Goal: Task Accomplishment & Management: Manage account settings

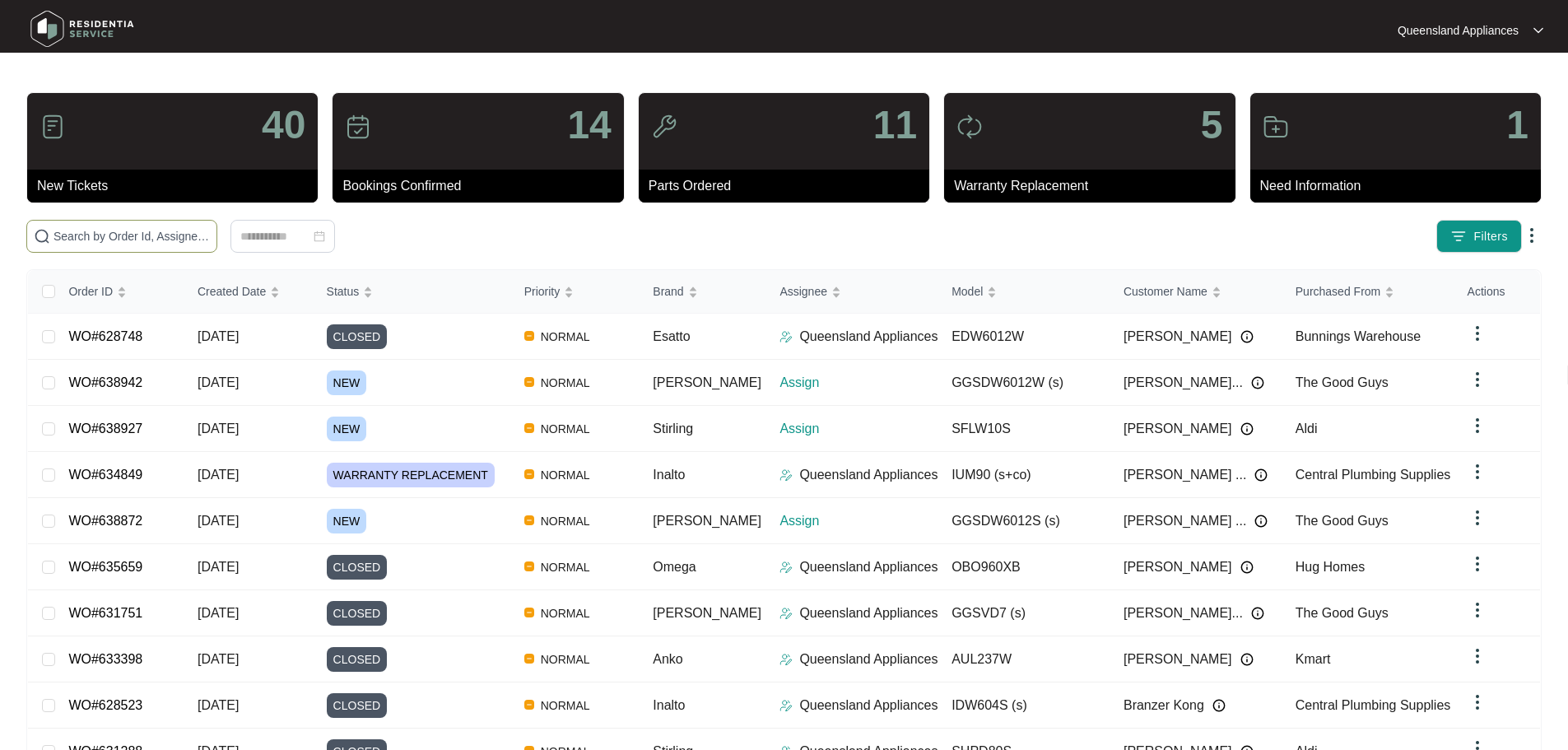
click at [217, 219] on span at bounding box center [121, 236] width 191 height 33
paste input "638872"
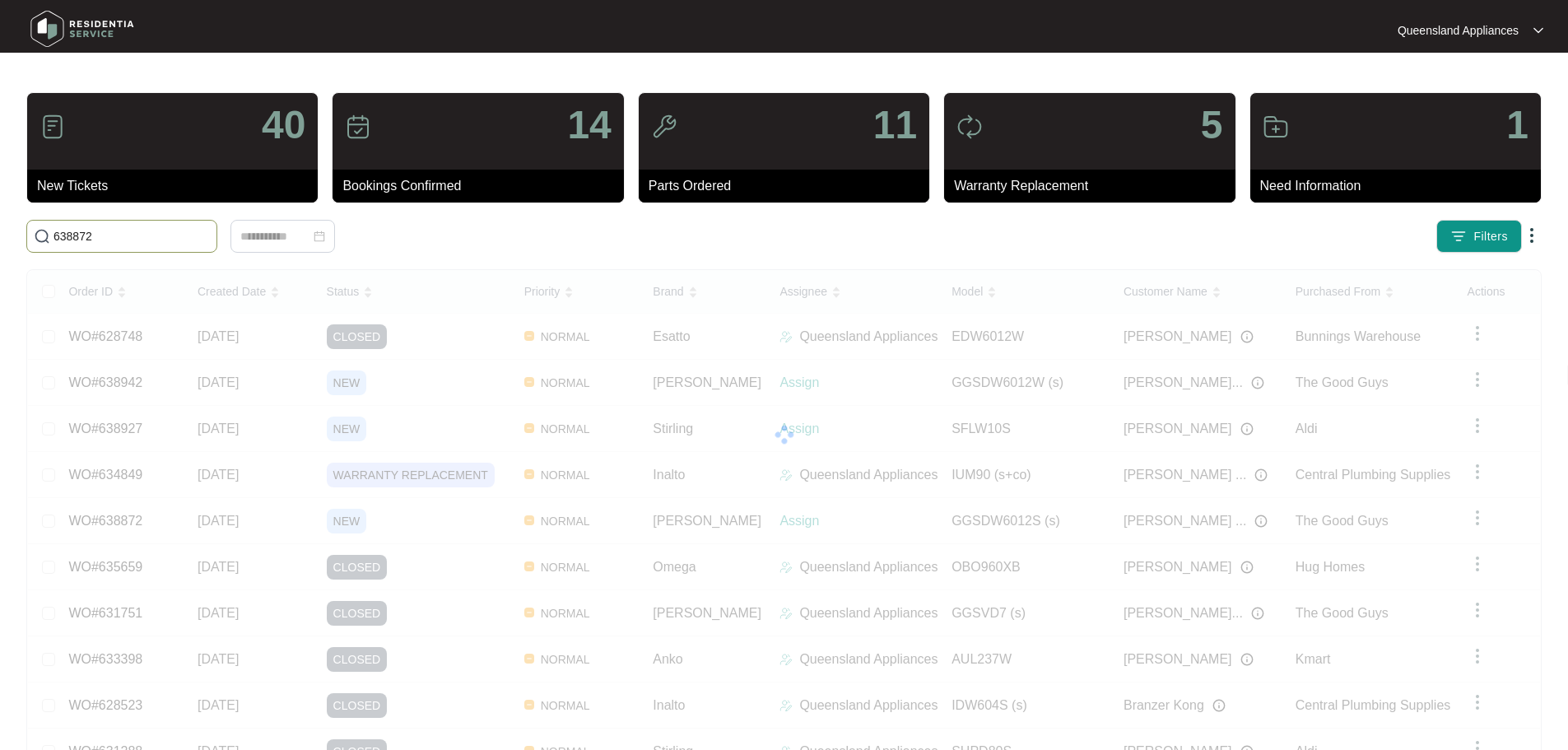
type input "638872"
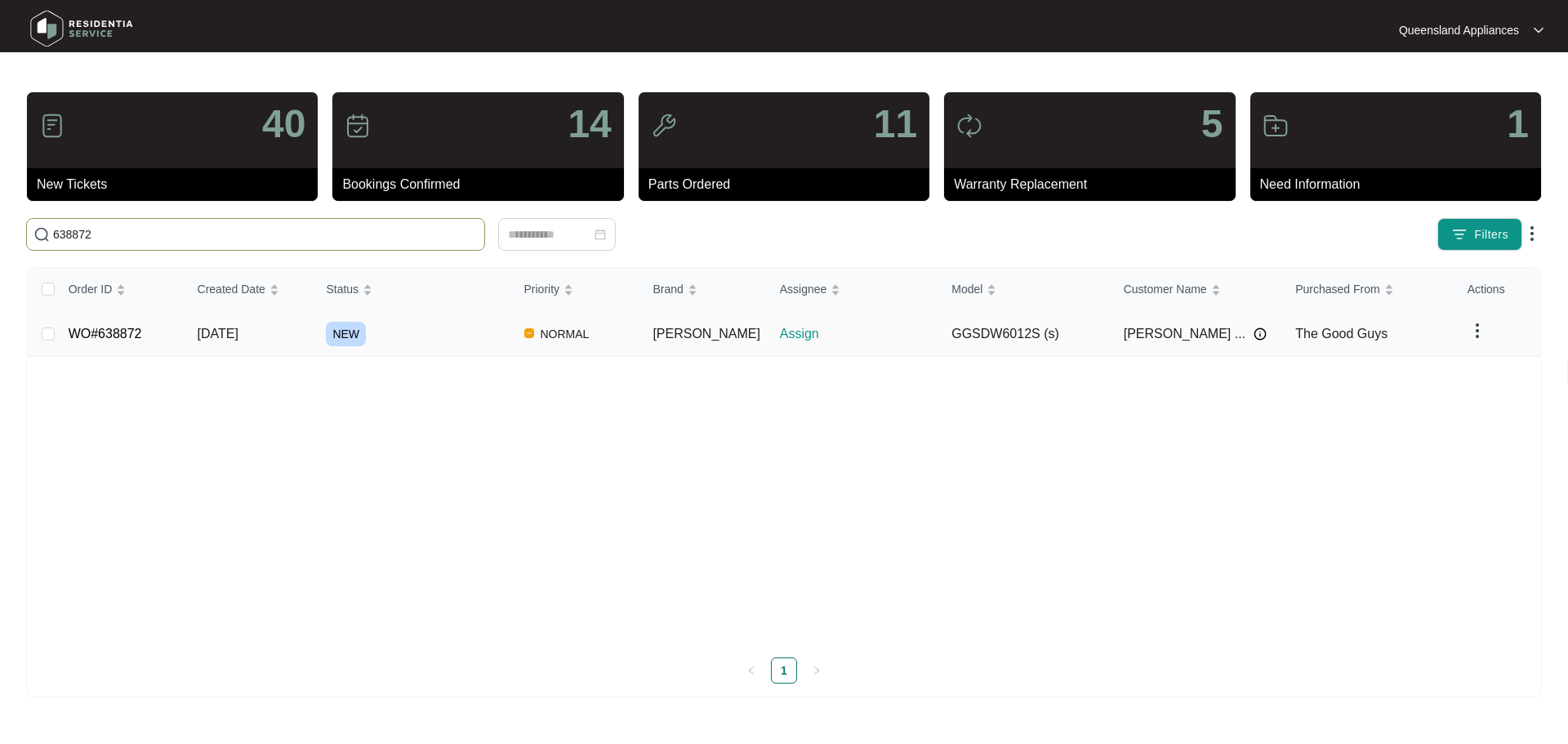
click at [462, 343] on div "NEW" at bounding box center [419, 334] width 185 height 24
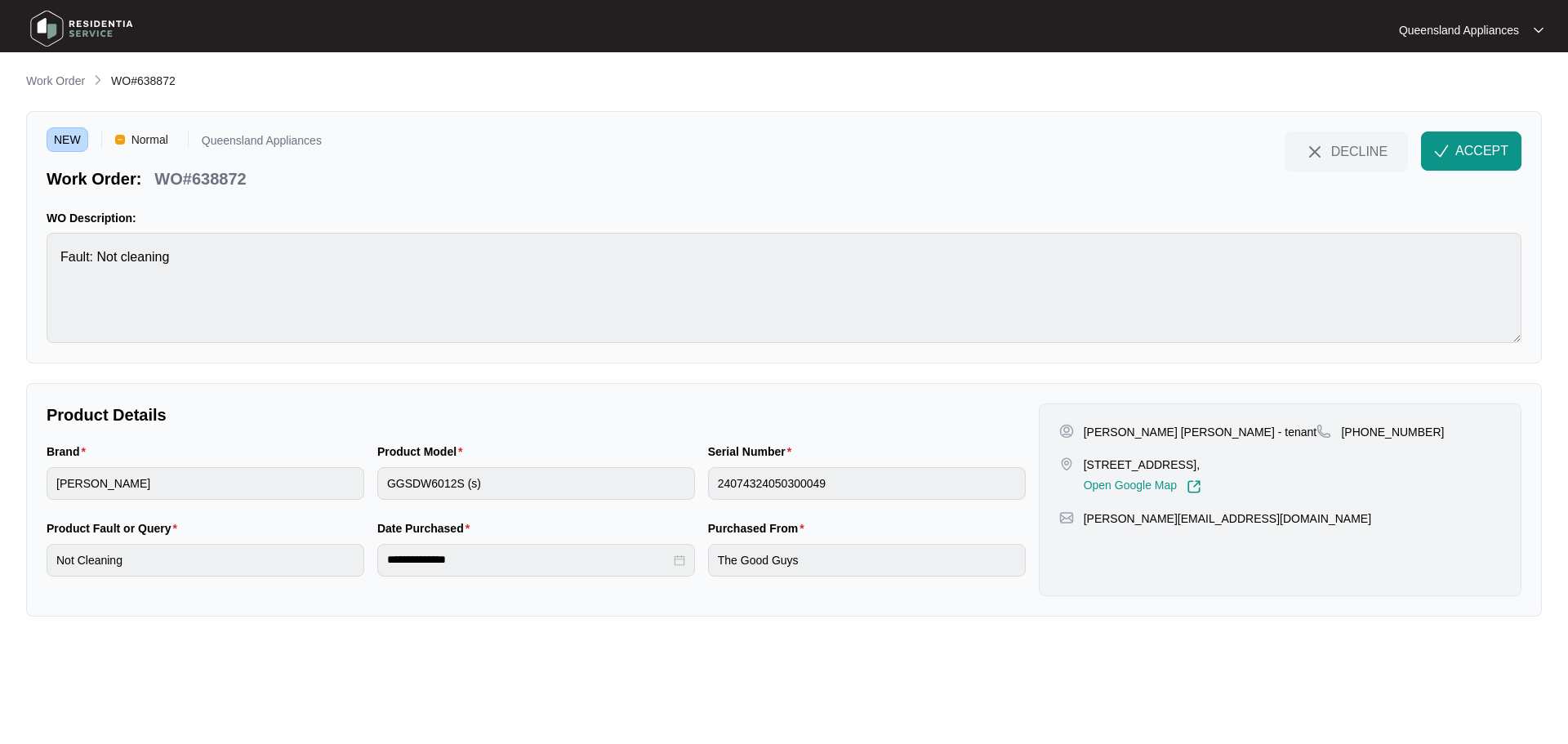
drag, startPoint x: 1126, startPoint y: 461, endPoint x: 1210, endPoint y: 467, distance: 84.2
click at [1201, 467] on p "[STREET_ADDRESS]," at bounding box center [1143, 464] width 118 height 16
copy p "14 Cougal Cl Loganholm"
click at [198, 188] on p "WO#638872" at bounding box center [200, 178] width 92 height 23
click at [203, 186] on p "WO#638872" at bounding box center [200, 178] width 92 height 23
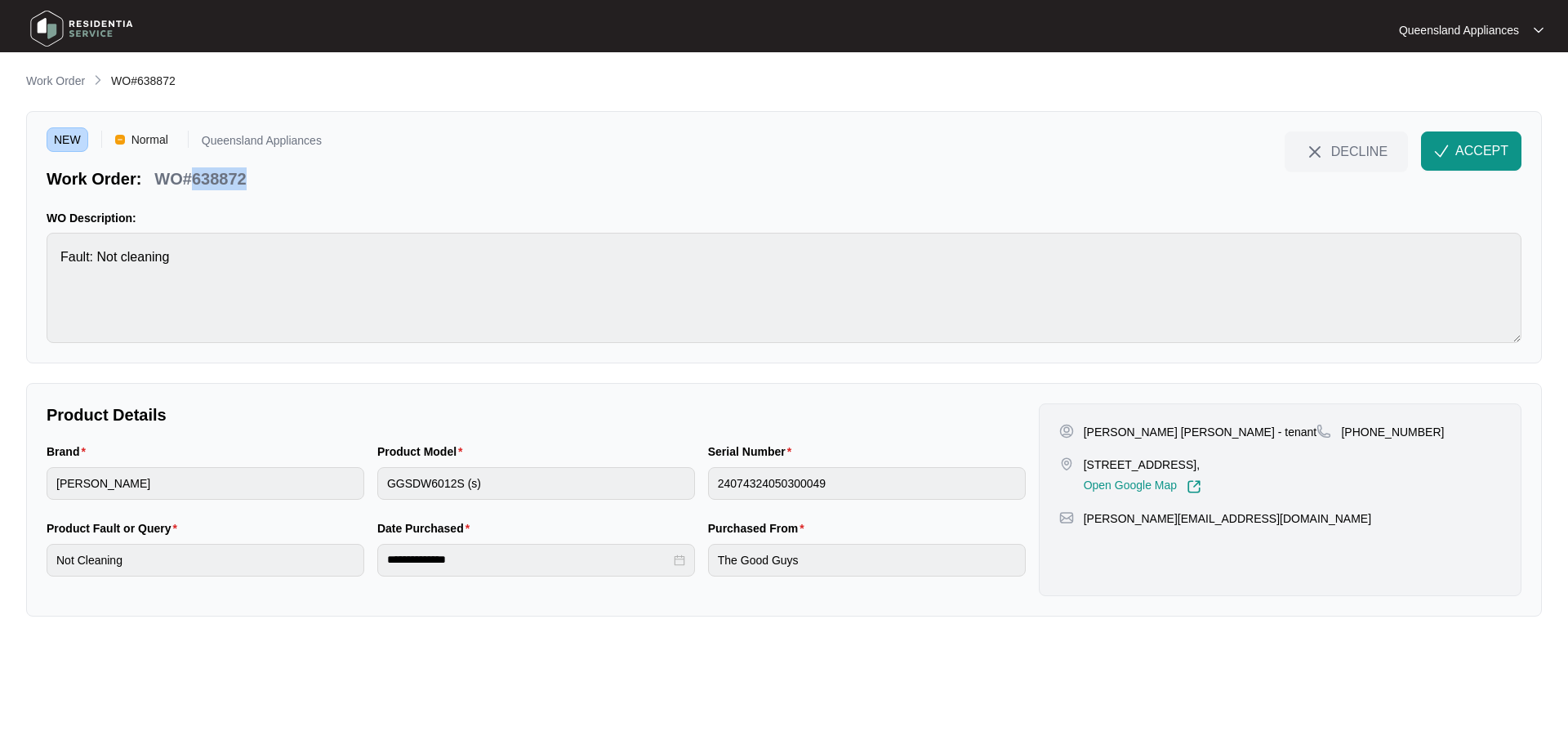
click at [203, 186] on p "WO#638872" at bounding box center [200, 178] width 92 height 23
copy p "638872"
drag, startPoint x: 1433, startPoint y: 428, endPoint x: 1359, endPoint y: 431, distance: 74.1
click at [1359, 431] on div "[PHONE_NUMBER]" at bounding box center [1409, 431] width 185 height 16
copy p "466 829 830"
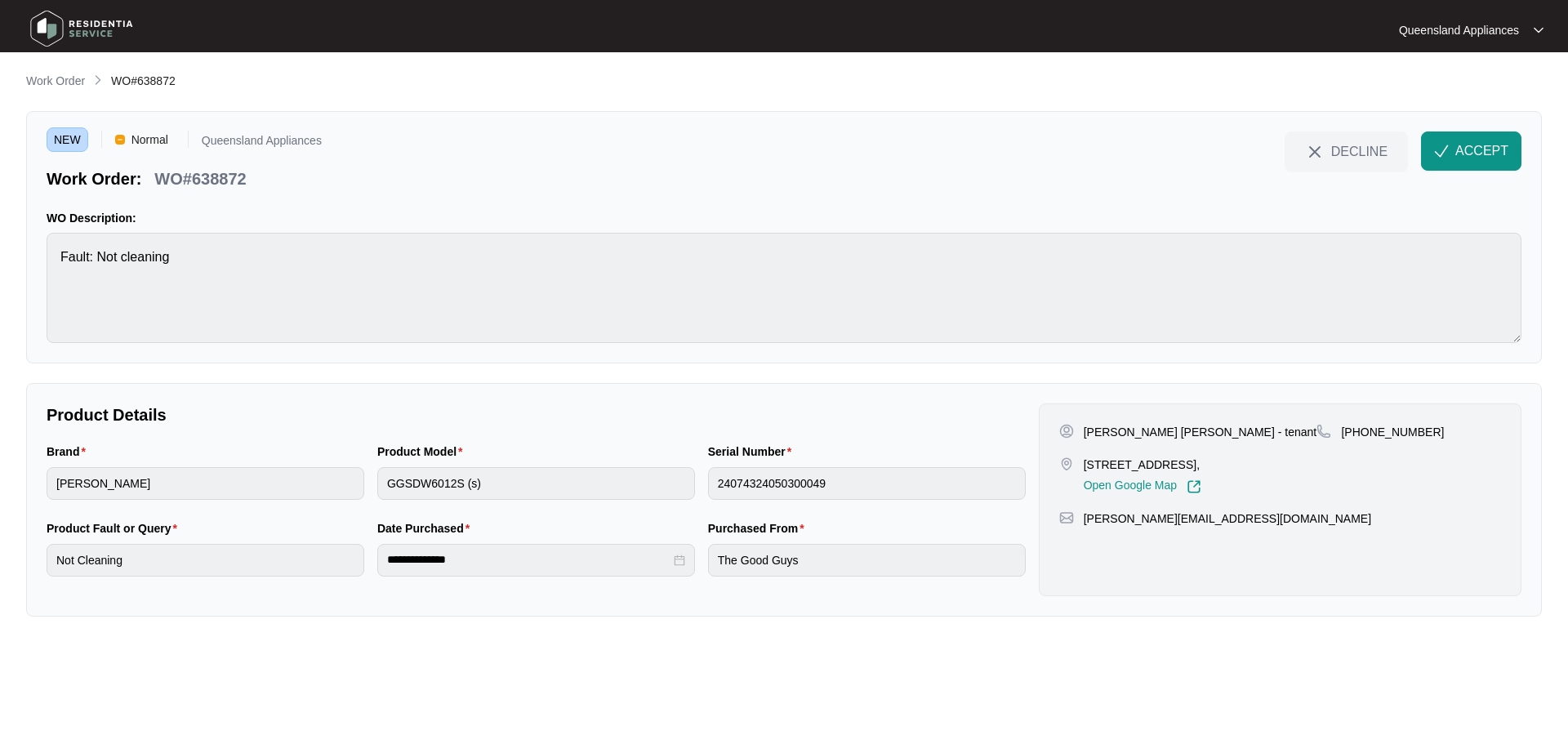
drag, startPoint x: 1476, startPoint y: 163, endPoint x: 1458, endPoint y: 163, distance: 18.0
click at [1476, 163] on button "ACCEPT" at bounding box center [1472, 150] width 101 height 40
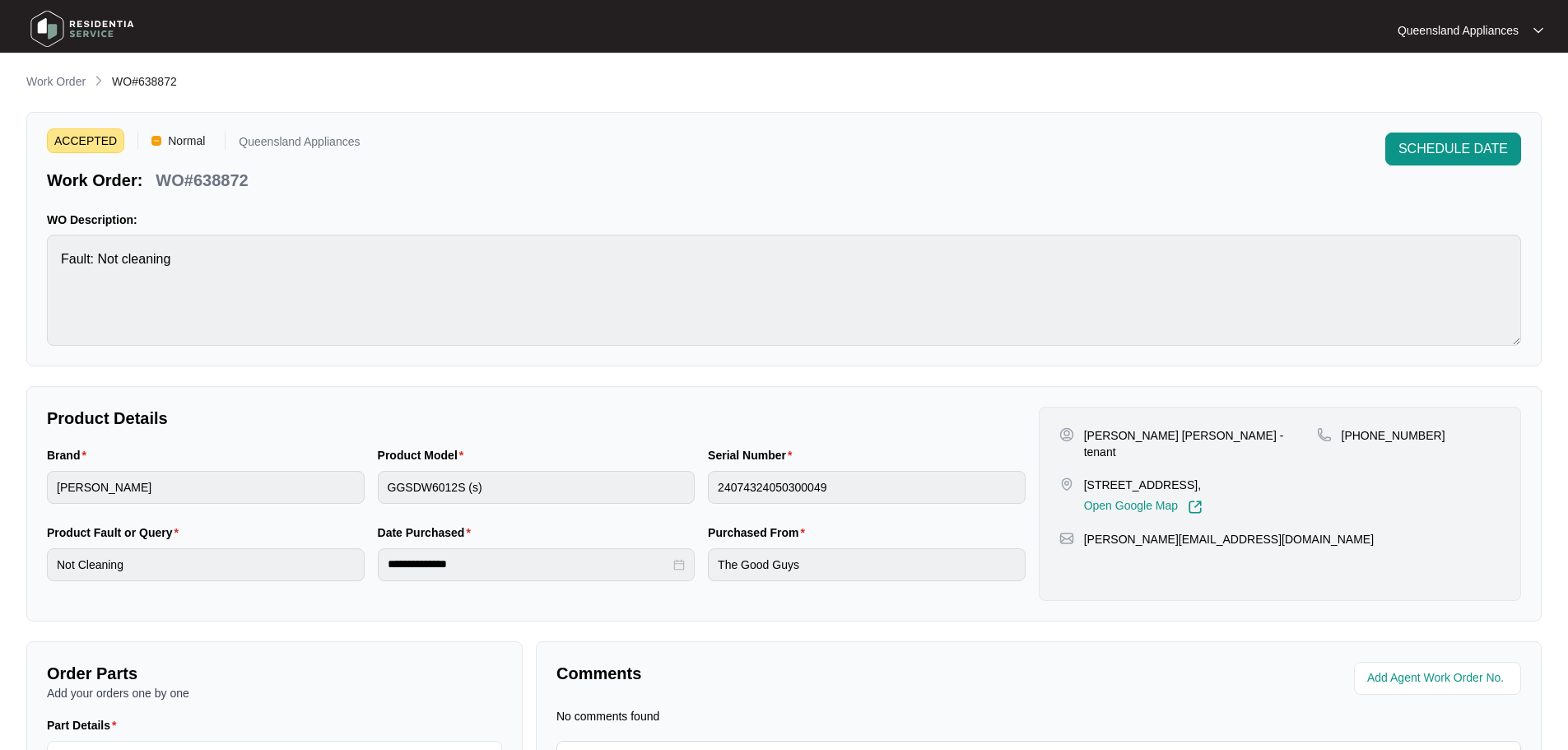
click at [121, 16] on img at bounding box center [82, 29] width 115 height 49
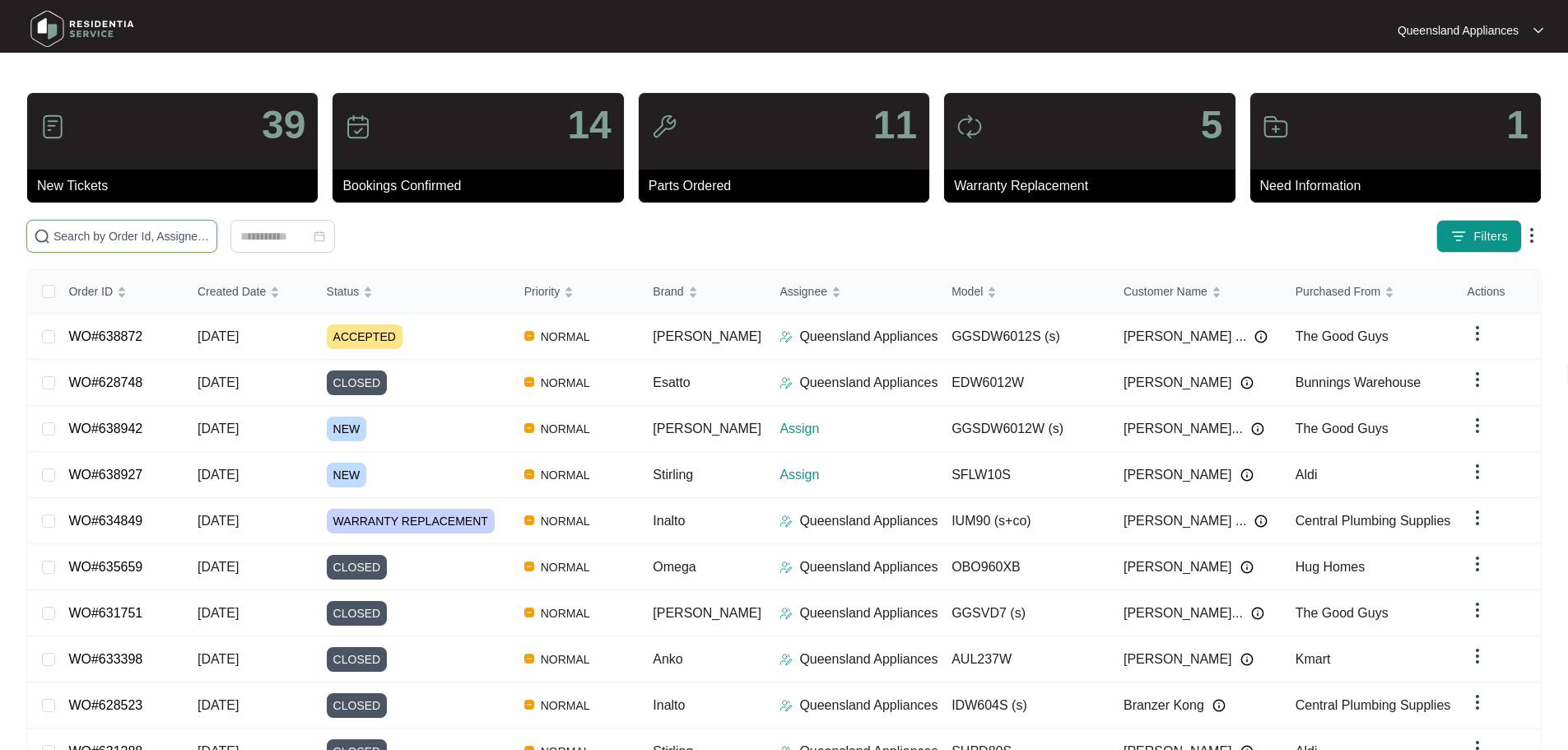
click at [210, 231] on input "text" at bounding box center [131, 236] width 157 height 18
paste input "638927"
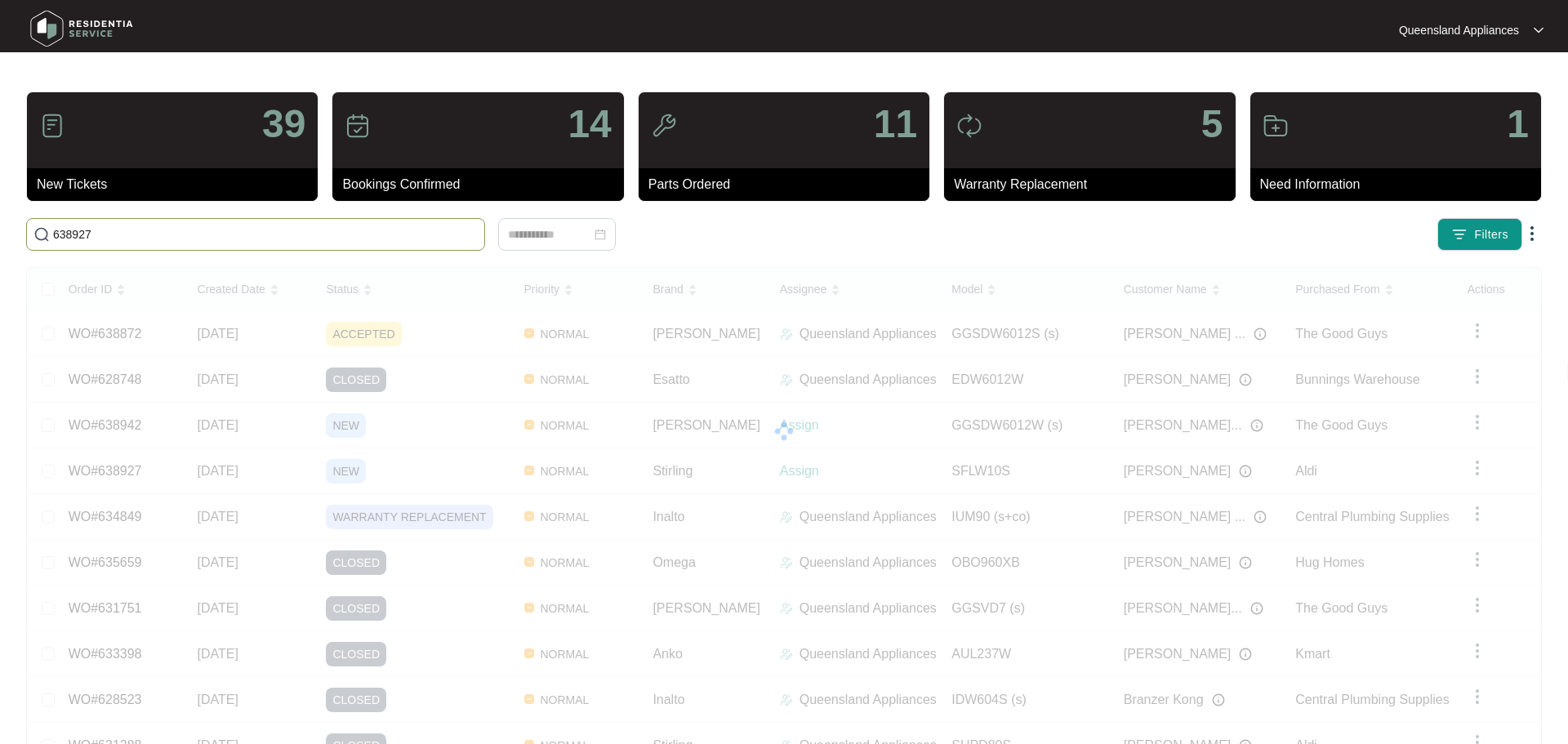
type input "638927"
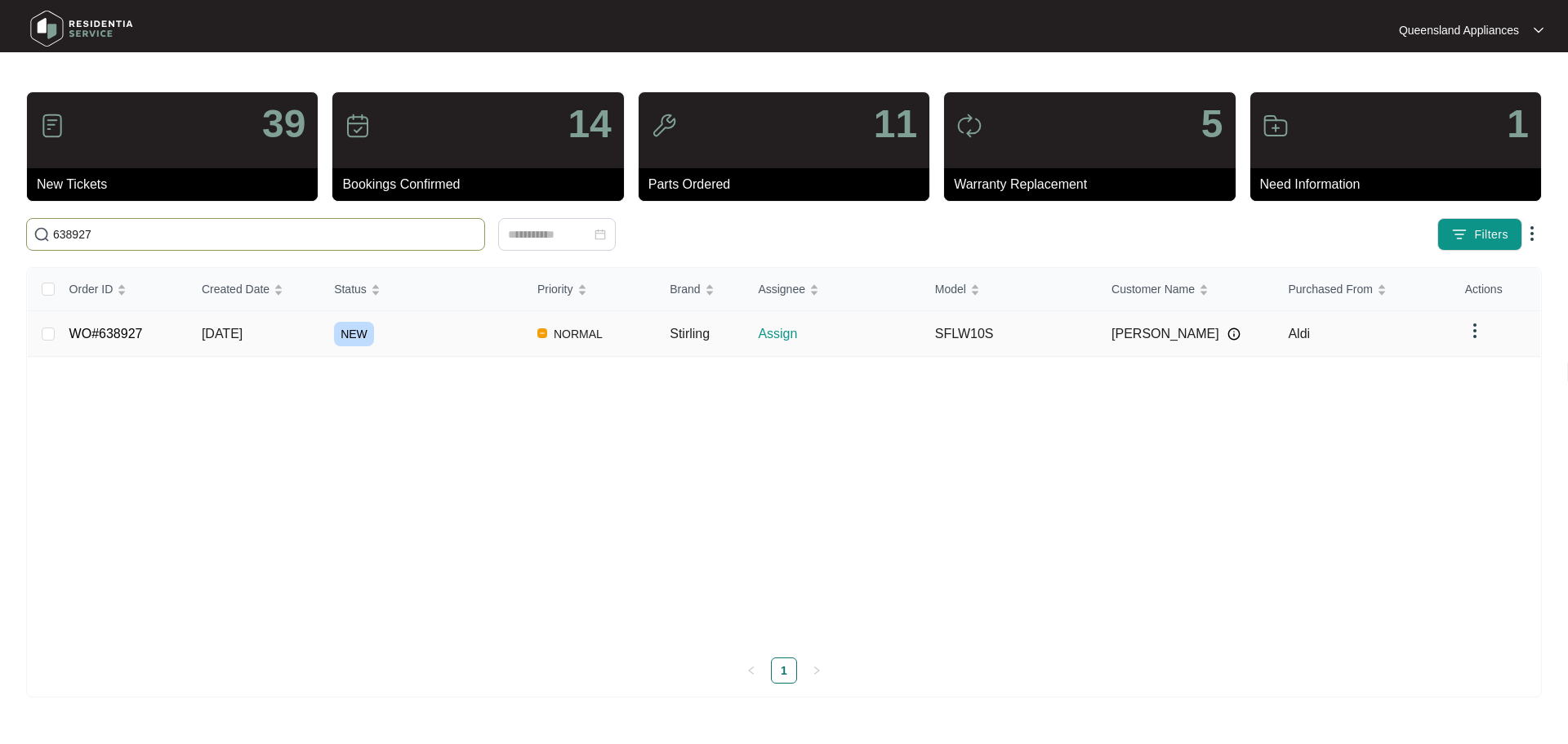
click at [362, 332] on span "NEW" at bounding box center [354, 334] width 40 height 24
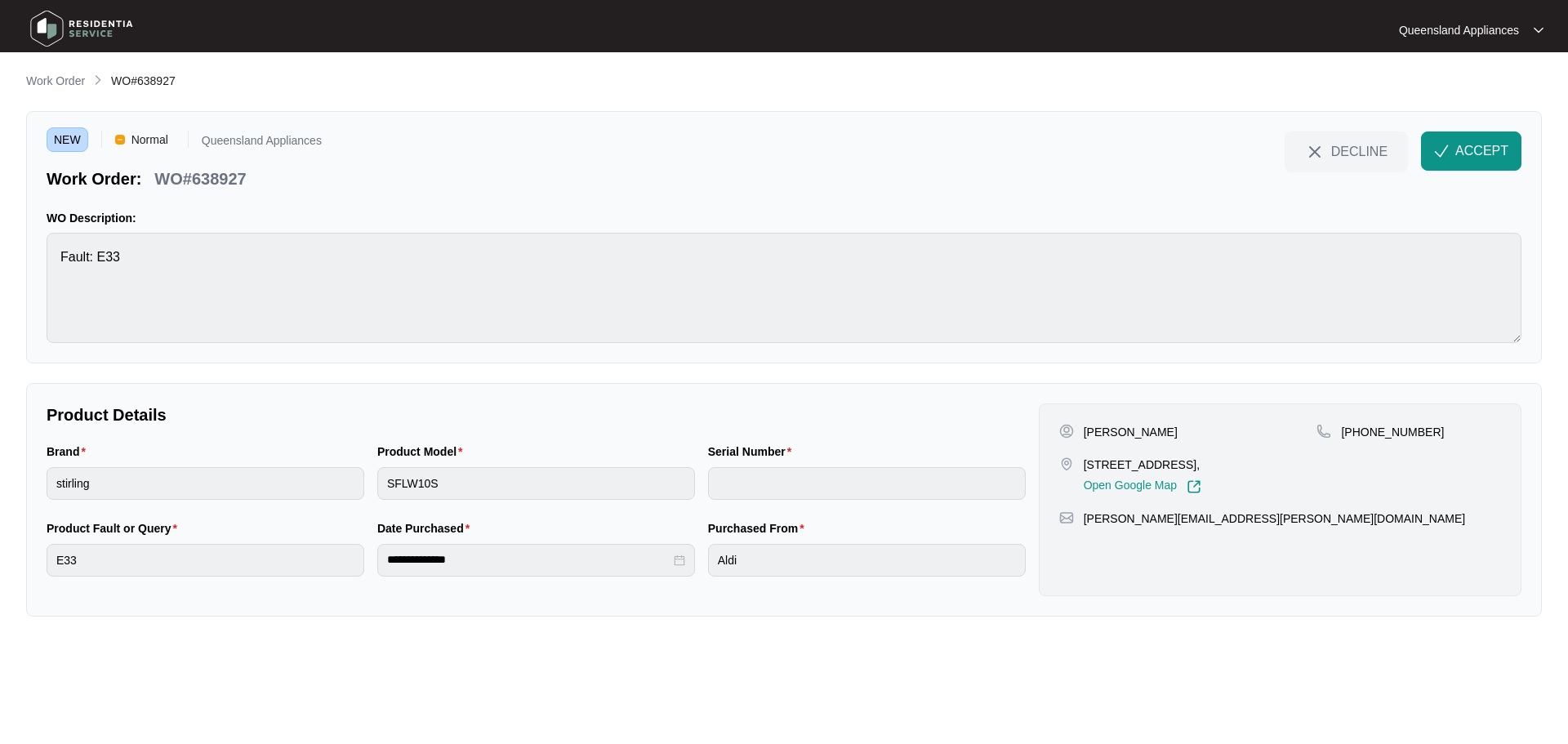
drag, startPoint x: 1110, startPoint y: 464, endPoint x: 1217, endPoint y: 462, distance: 107.0
click at [1201, 462] on p "[STREET_ADDRESS]," at bounding box center [1143, 464] width 118 height 16
copy p "34 Latrobe Ter Paddington"
click at [212, 170] on p "WO#638927" at bounding box center [200, 178] width 92 height 23
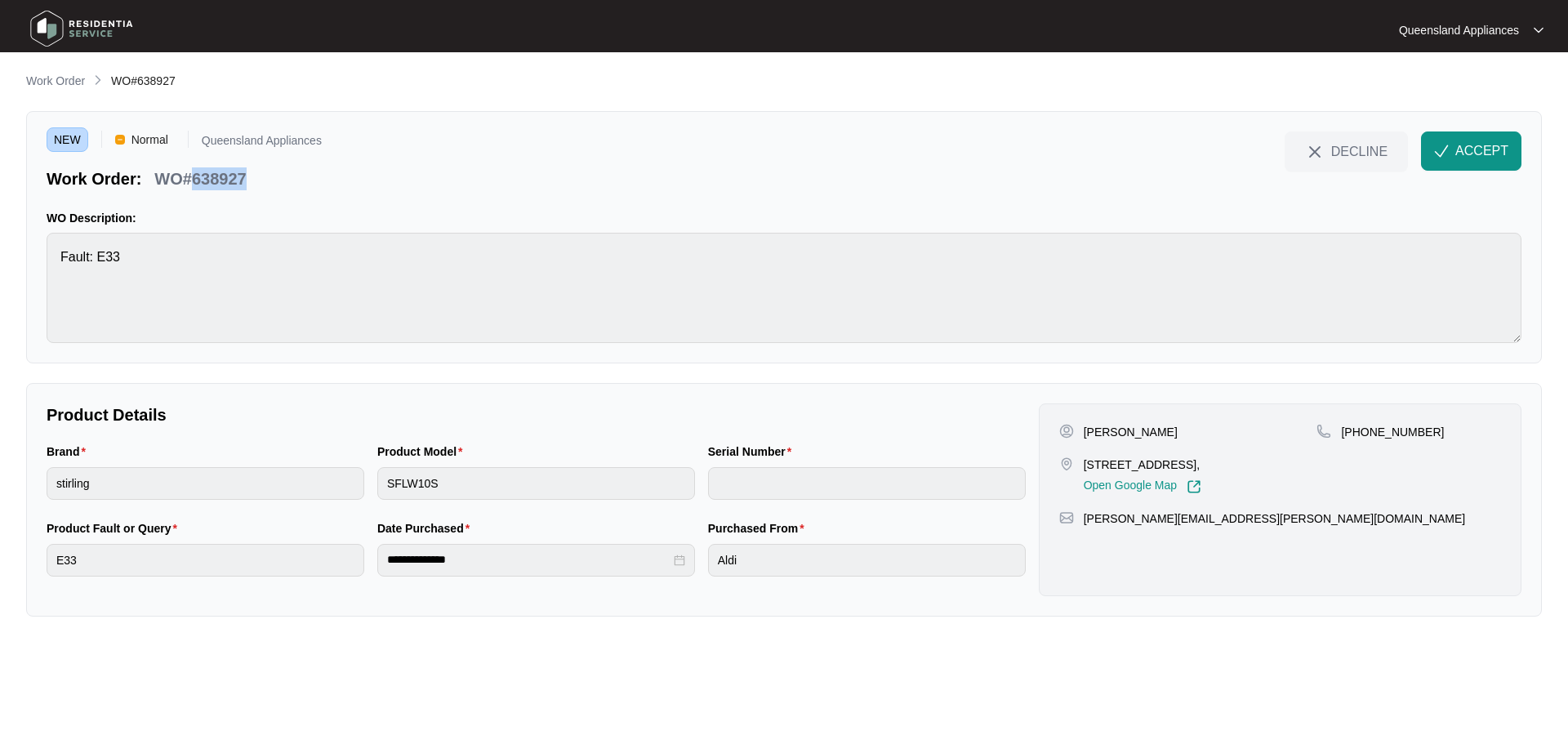
copy p "638927"
click at [1374, 433] on p "[PHONE_NUMBER]" at bounding box center [1392, 431] width 103 height 16
copy p "61477913793"
click at [1497, 156] on span "ACCEPT" at bounding box center [1481, 150] width 53 height 19
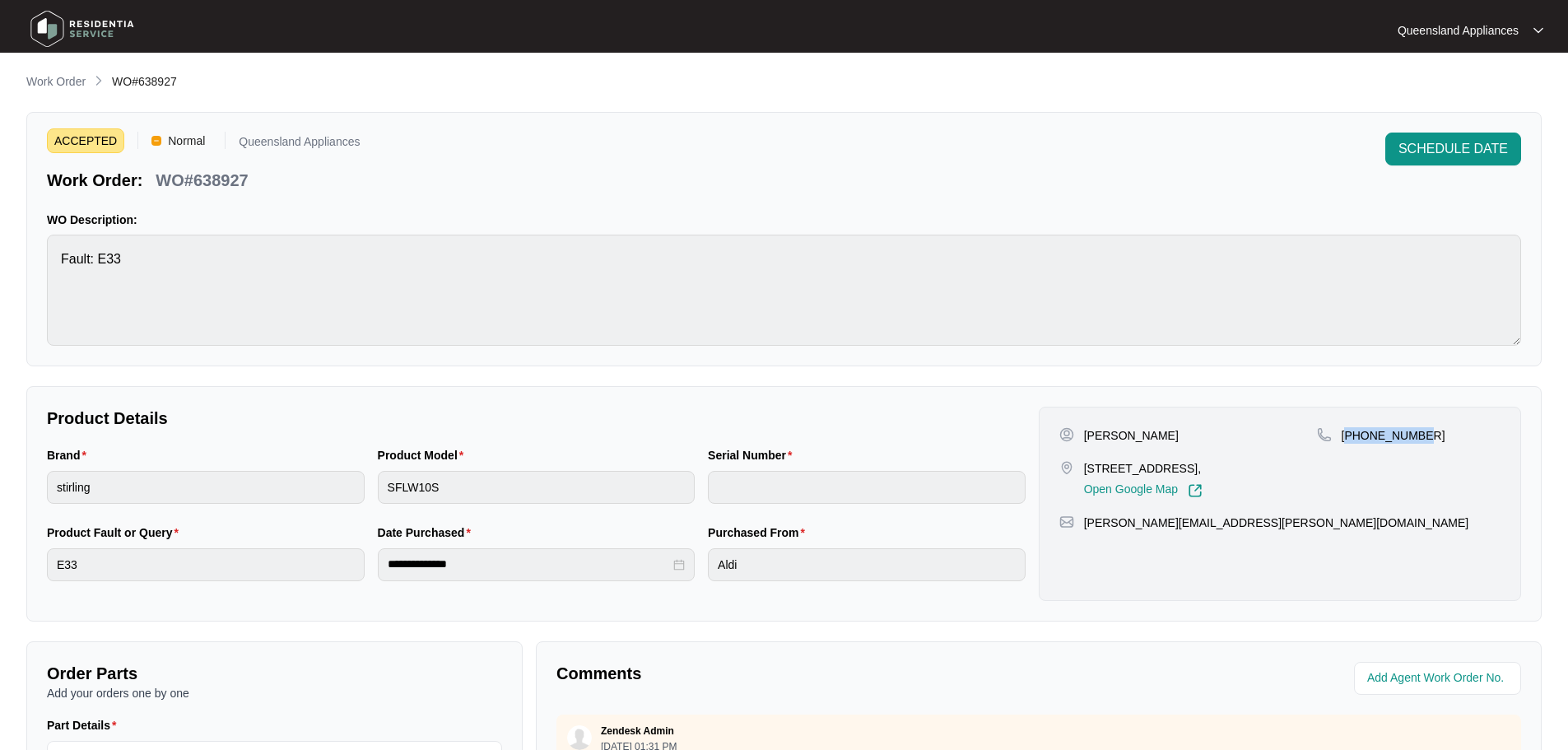
drag, startPoint x: 102, startPoint y: 22, endPoint x: 275, endPoint y: 0, distance: 174.4
click at [102, 22] on img at bounding box center [82, 29] width 115 height 49
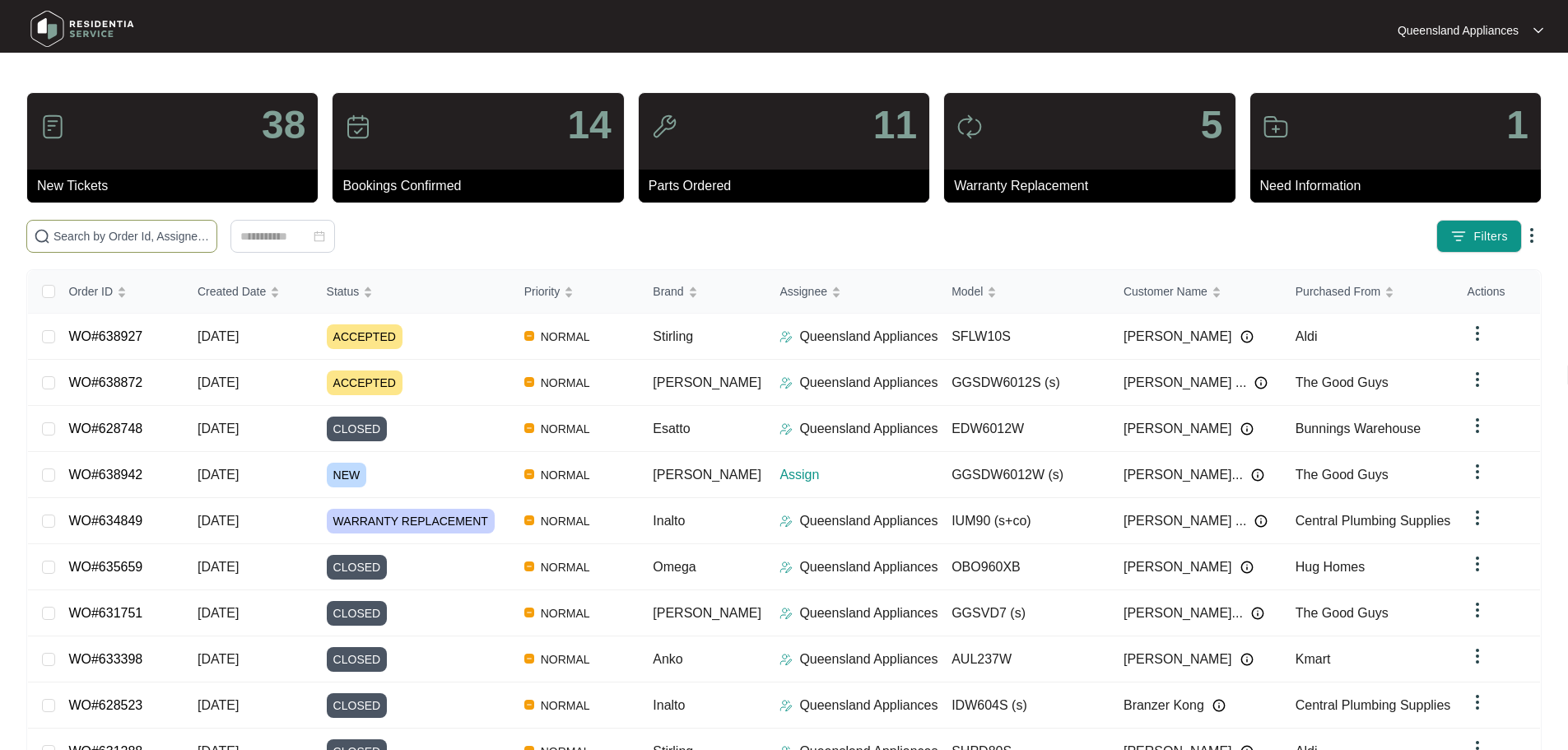
click at [210, 239] on input "text" at bounding box center [131, 236] width 157 height 18
paste input "638942"
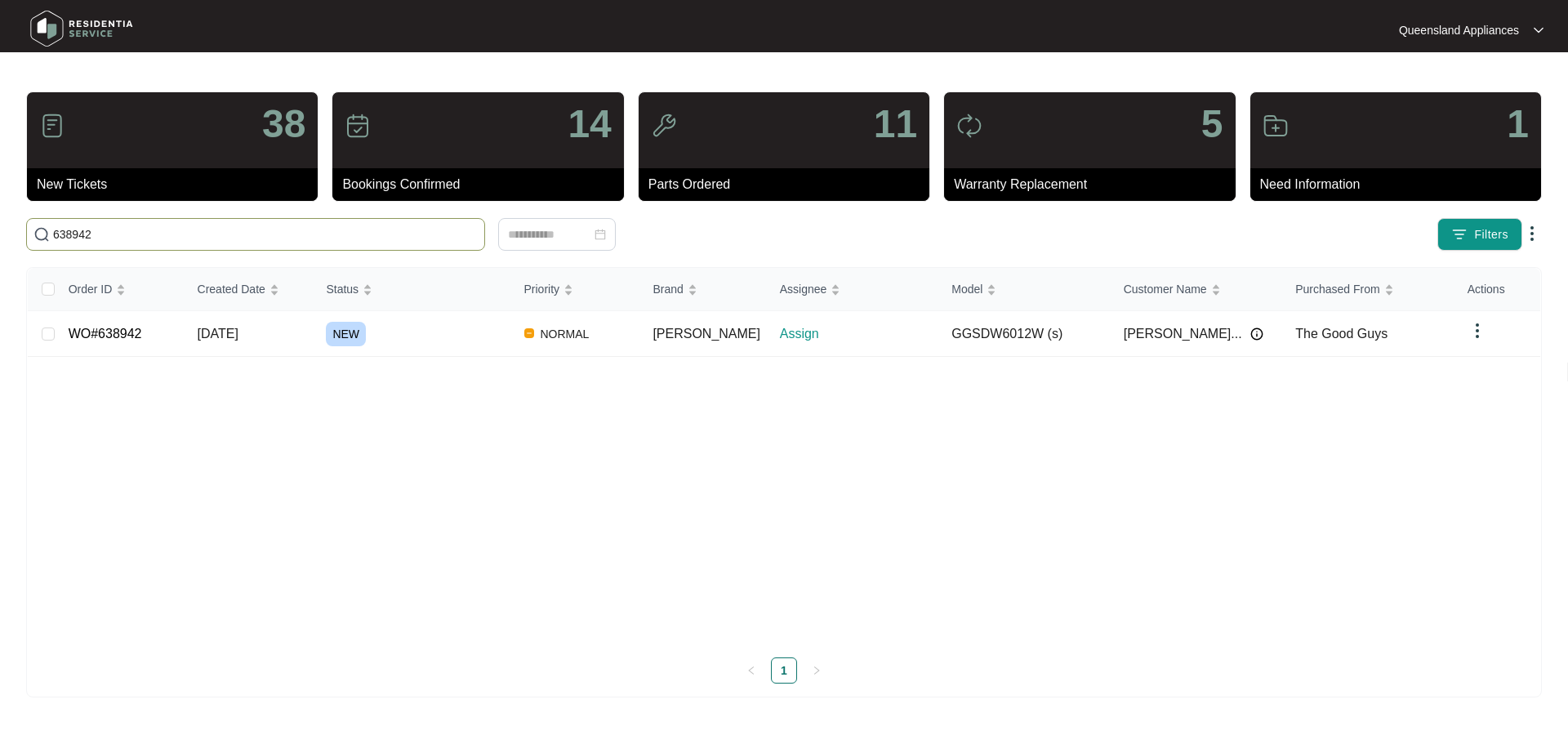
type input "638942"
click at [450, 341] on div "NEW" at bounding box center [419, 334] width 185 height 24
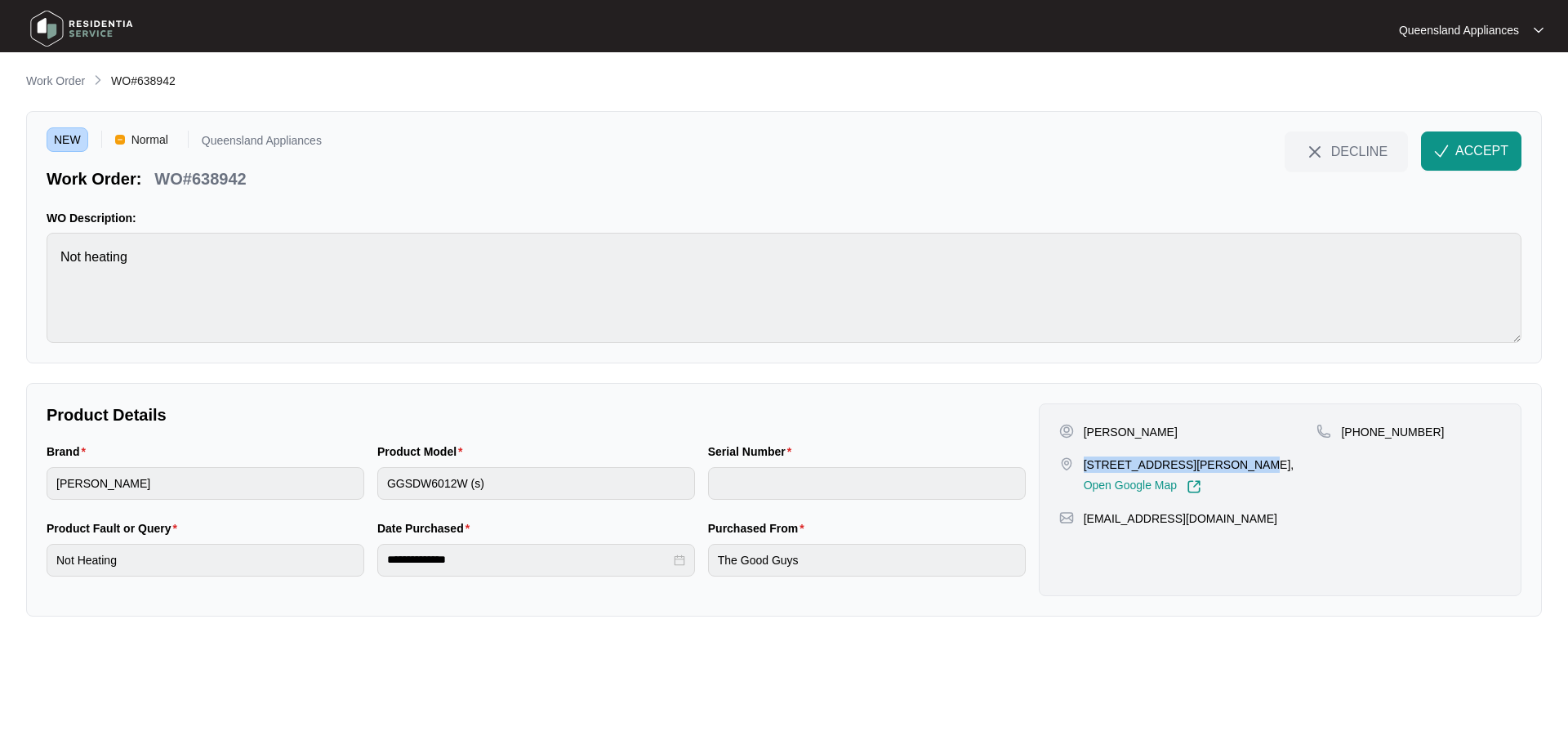
drag, startPoint x: 1086, startPoint y: 467, endPoint x: 1227, endPoint y: 456, distance: 141.4
click at [1227, 456] on p "[STREET_ADDRESS][PERSON_NAME]," at bounding box center [1189, 464] width 211 height 16
copy p "[STREET_ADDRESS][PERSON_NAME] brassall"
click at [214, 181] on p "WO#638942" at bounding box center [200, 178] width 92 height 23
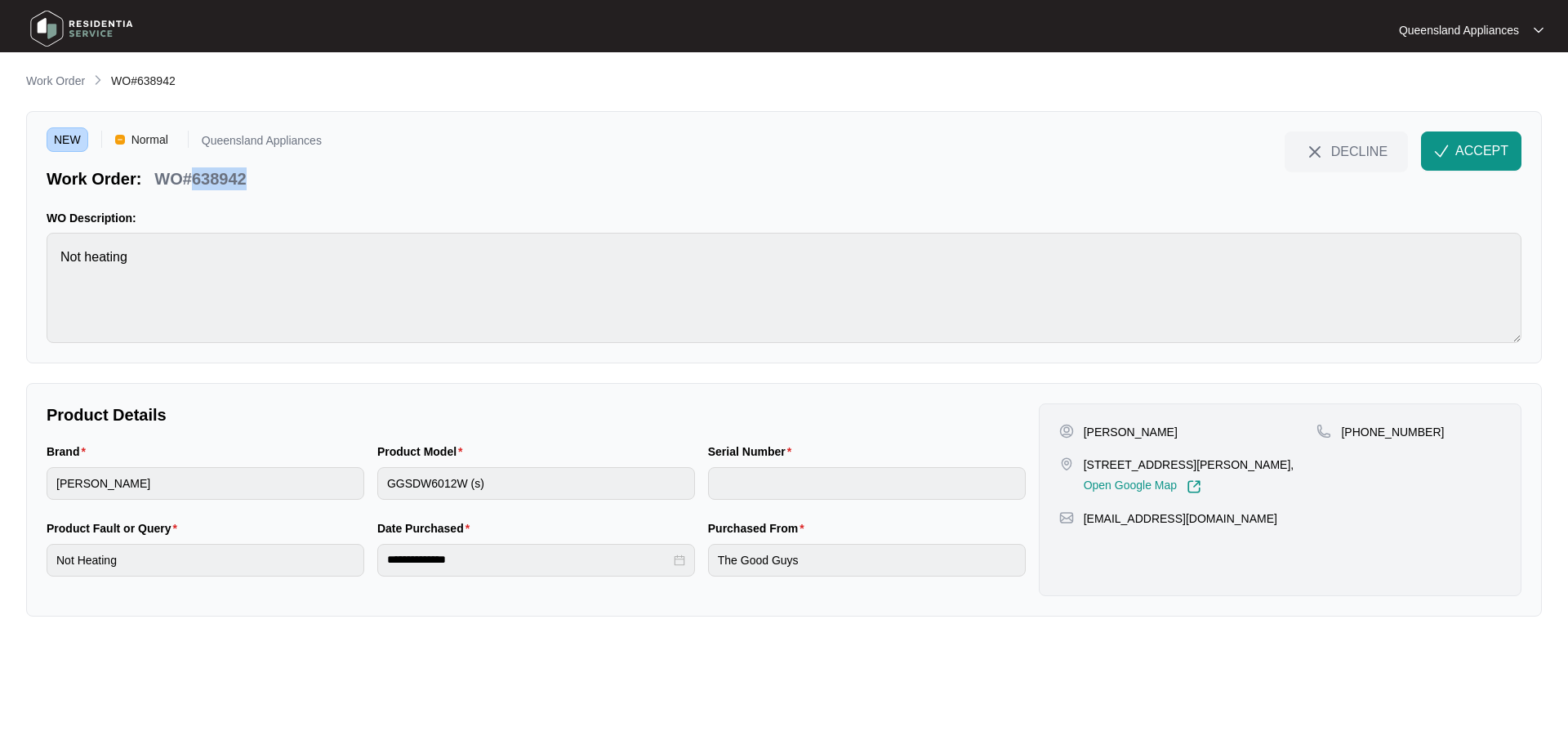
copy p "638942"
drag, startPoint x: 1437, startPoint y: 430, endPoint x: 1362, endPoint y: 434, distance: 75.1
click at [1362, 434] on div "[PHONE_NUMBER]" at bounding box center [1409, 431] width 185 height 16
copy p "423822352"
click at [1452, 145] on button "ACCEPT" at bounding box center [1472, 150] width 101 height 40
